Goal: Check status: Check status

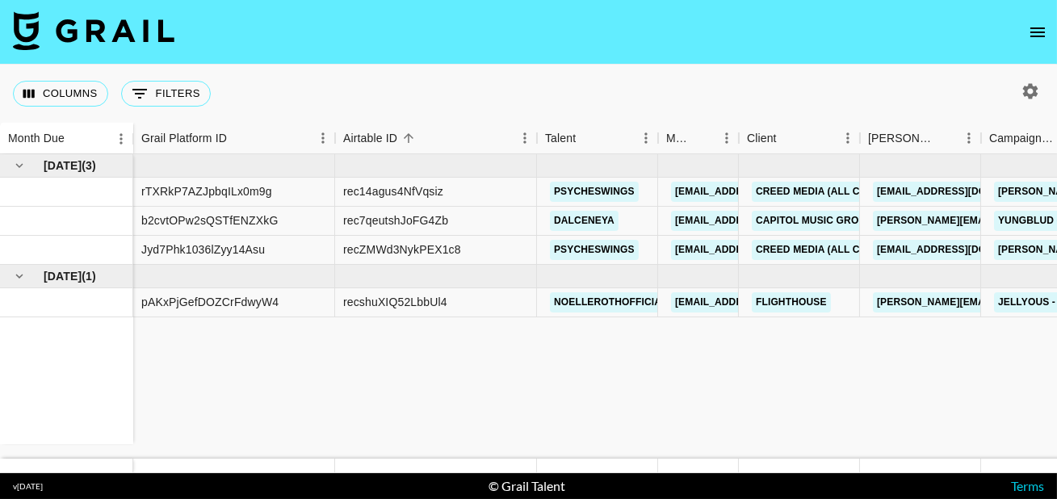
click at [1039, 95] on icon "button" at bounding box center [1030, 91] width 19 height 19
select select "[DATE]"
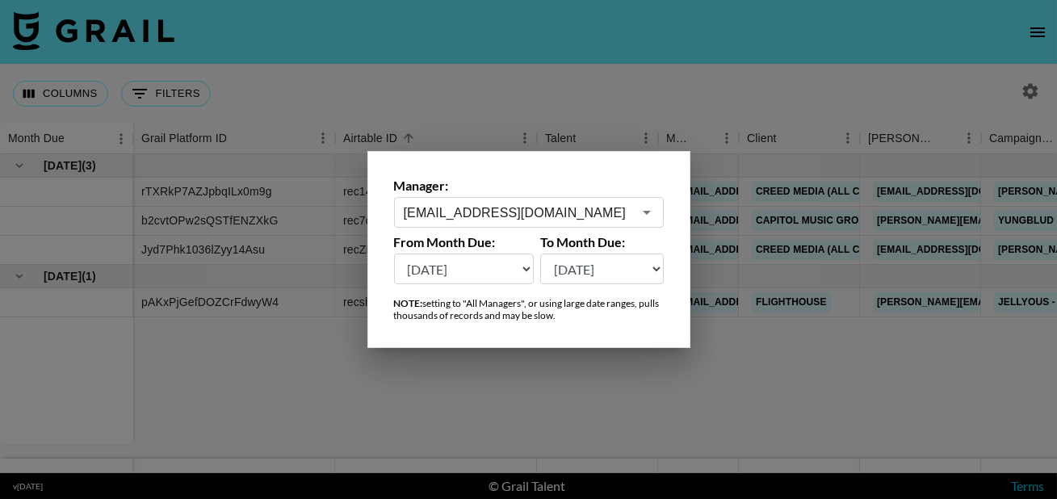
click at [462, 214] on input "[EMAIL_ADDRESS][DOMAIN_NAME]" at bounding box center [518, 213] width 229 height 19
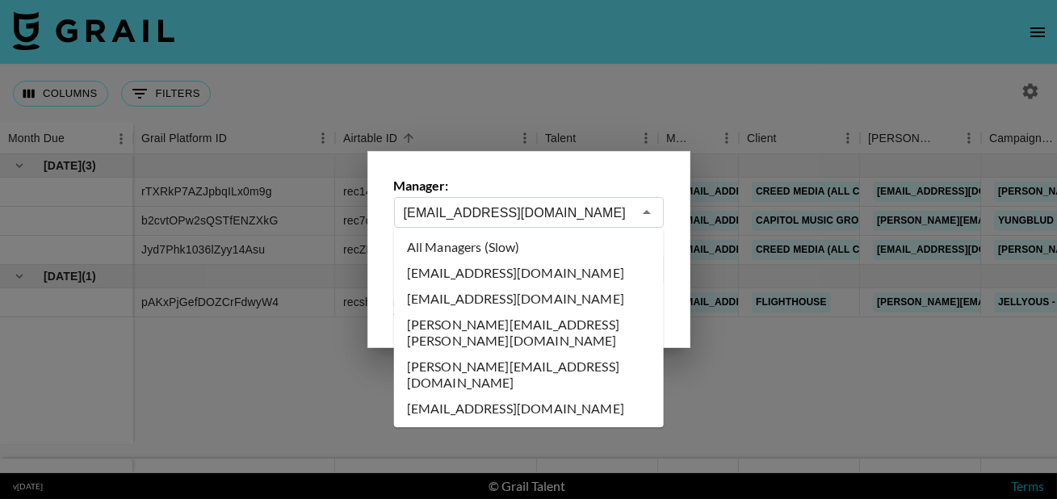
scroll to position [5852, 0]
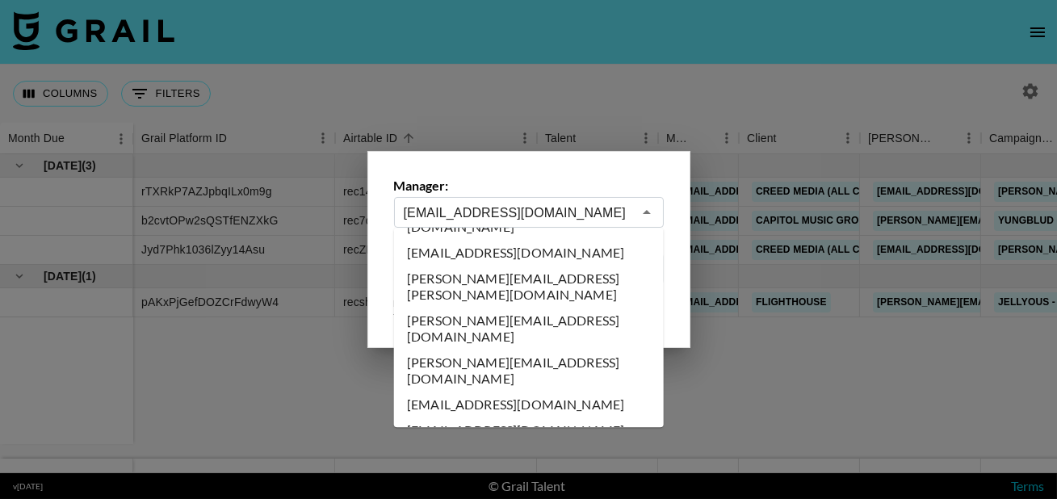
type input "o"
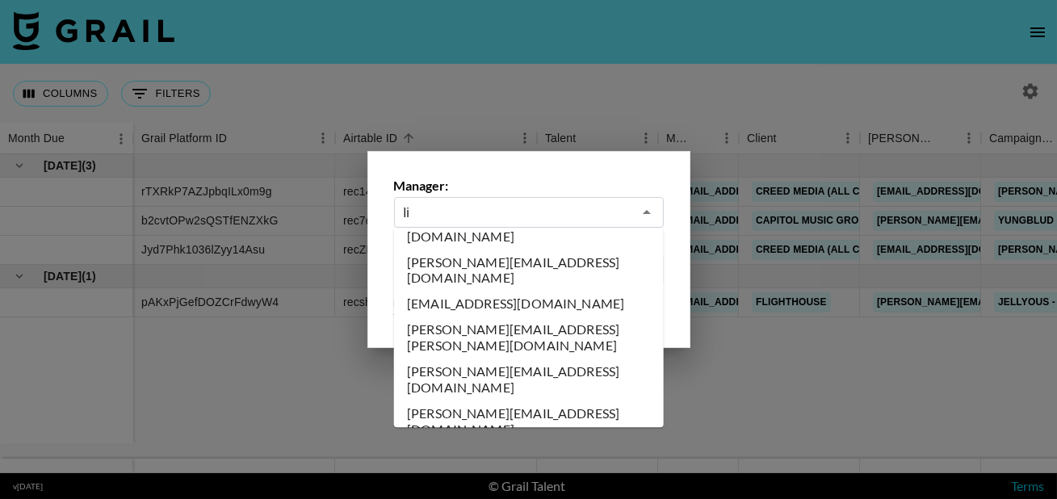
scroll to position [0, 0]
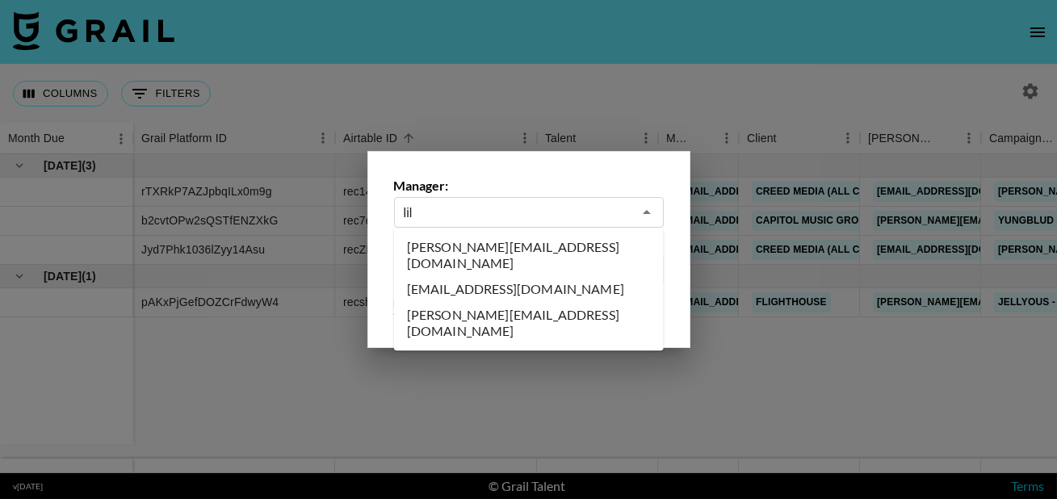
click at [465, 279] on li "[EMAIL_ADDRESS][DOMAIN_NAME]" at bounding box center [529, 289] width 270 height 26
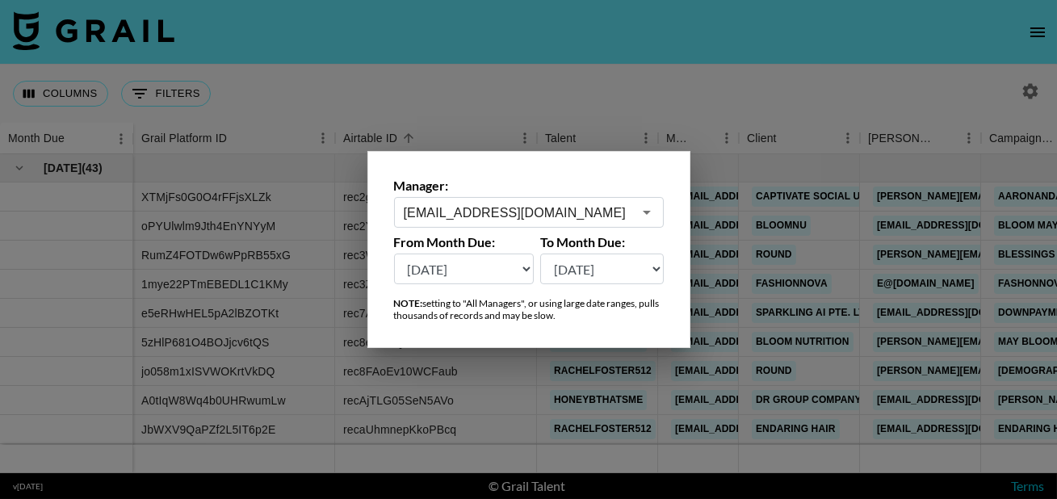
type input "[EMAIL_ADDRESS][DOMAIN_NAME]"
click at [485, 267] on select "[DATE] [DATE] '[DATE] May '[DATE] Mar '[DATE] Jan '[DATE] Nov '[DATE] Sep '[DAT…" at bounding box center [464, 269] width 141 height 31
select select "[DATE]"
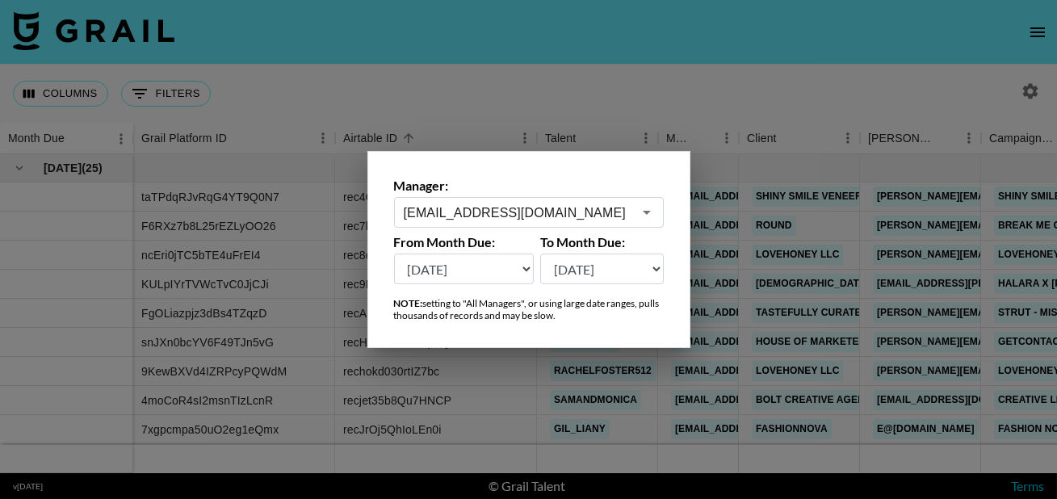
click at [755, 86] on div at bounding box center [528, 249] width 1057 height 499
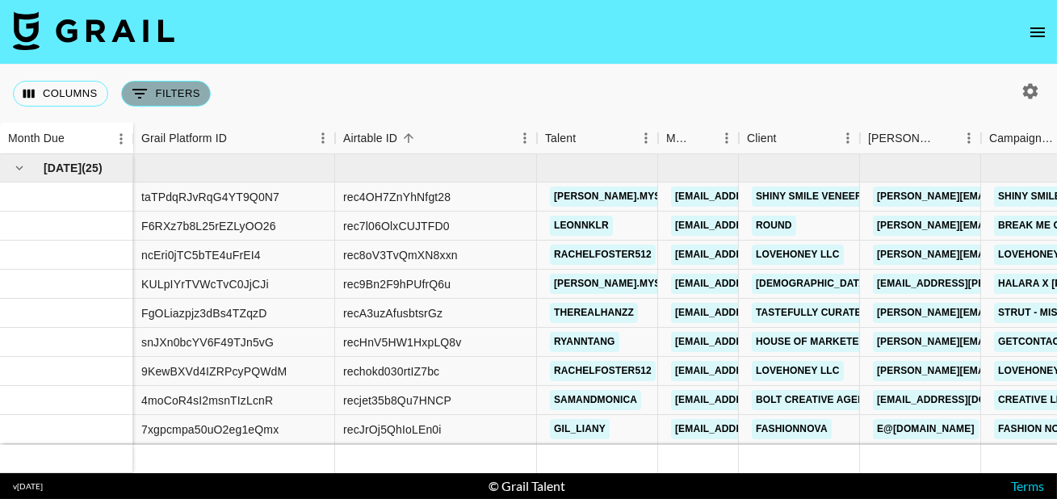
click at [186, 99] on button "0 Filters" at bounding box center [166, 94] width 90 height 26
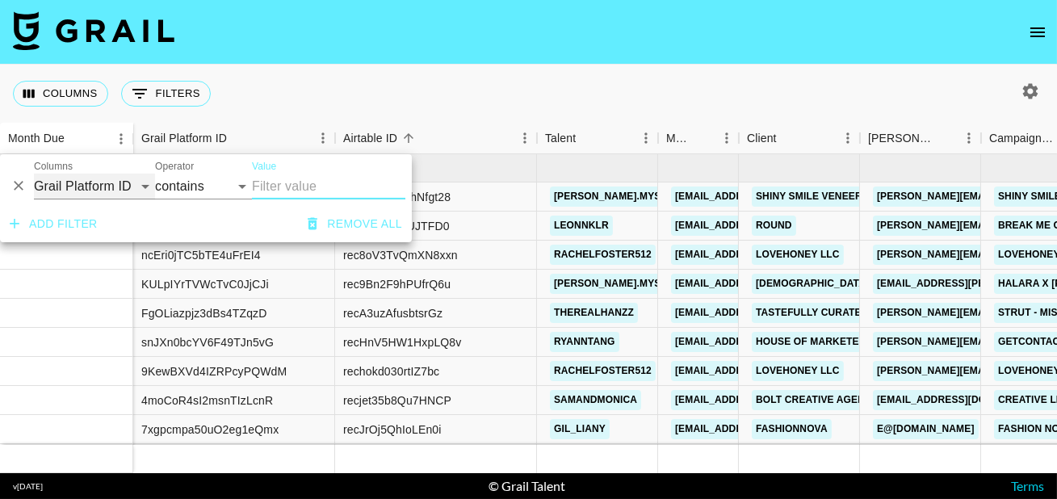
click at [88, 195] on select "Grail Platform ID Airtable ID Talent Manager Client [PERSON_NAME] Campaign (Typ…" at bounding box center [94, 187] width 121 height 26
select select "status"
select select "is"
click at [303, 187] on select "confirmed declined draft posted approved cancelled badDebt" at bounding box center [291, 187] width 78 height 26
select select "approved"
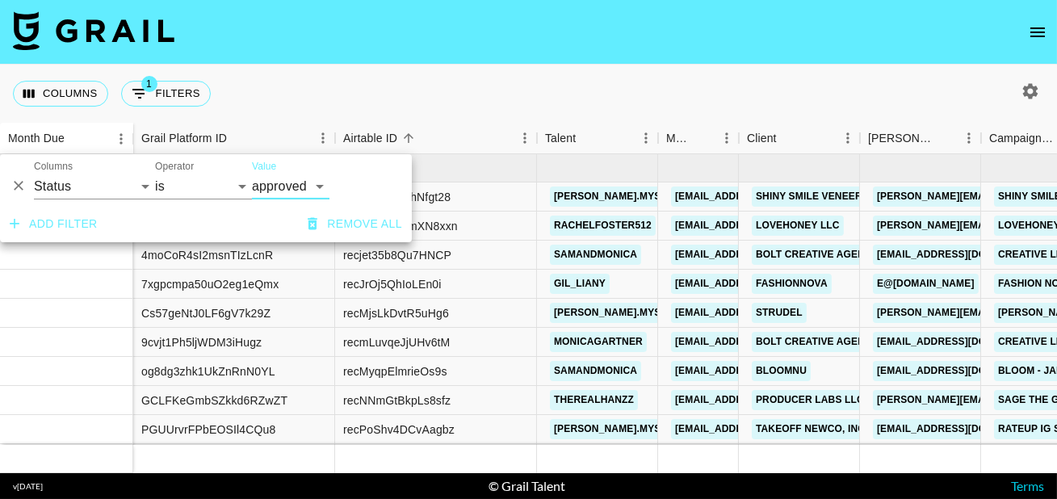
click at [602, 69] on div "Columns 1 Filters + Booking" at bounding box center [528, 94] width 1057 height 58
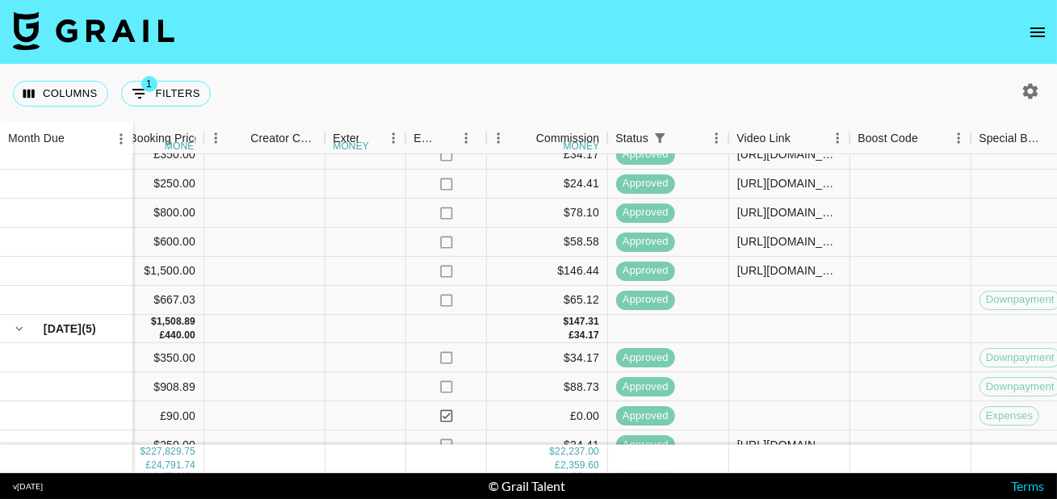
scroll to position [5461, 1423]
